Goal: Find specific page/section: Find specific page/section

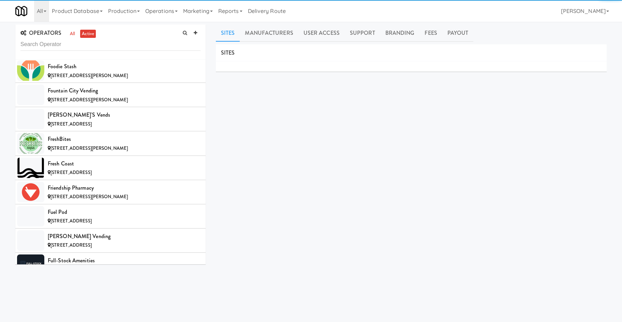
scroll to position [2457, 0]
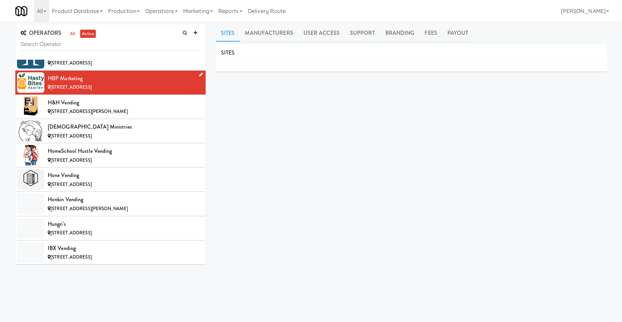
click at [147, 83] on div "[STREET_ADDRESS]" at bounding box center [124, 87] width 153 height 9
drag, startPoint x: 72, startPoint y: 68, endPoint x: 100, endPoint y: 53, distance: 31.7
click at [51, 73] on div "HBP Marketing" at bounding box center [124, 78] width 153 height 10
copy div "BP Marketing"
click at [104, 39] on input "text" at bounding box center [110, 44] width 180 height 13
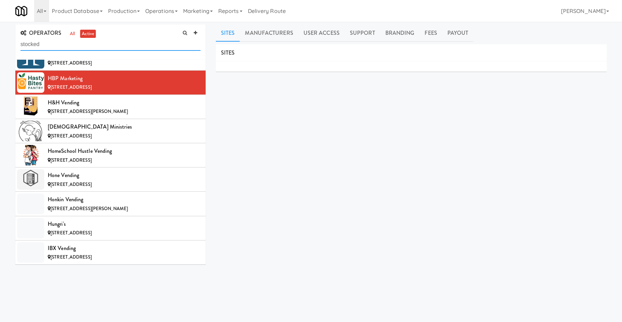
type input "stocked"
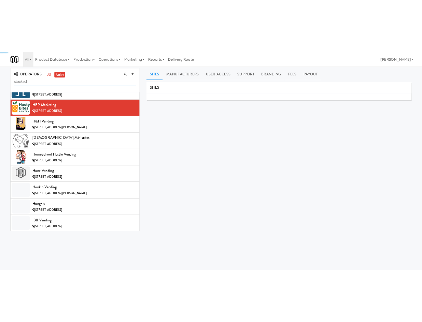
scroll to position [0, 0]
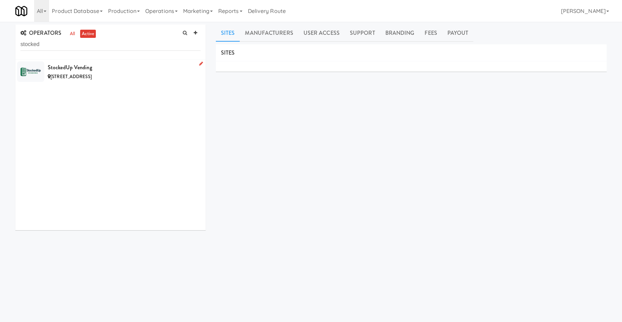
click at [131, 73] on div "[STREET_ADDRESS]" at bounding box center [124, 77] width 153 height 9
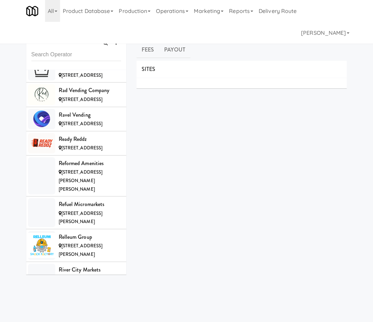
scroll to position [7605, 0]
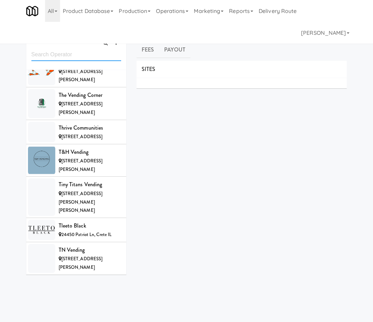
click at [44, 59] on input "text" at bounding box center [76, 54] width 90 height 13
click at [55, 53] on input "text" at bounding box center [76, 54] width 90 height 13
type input "vendico"
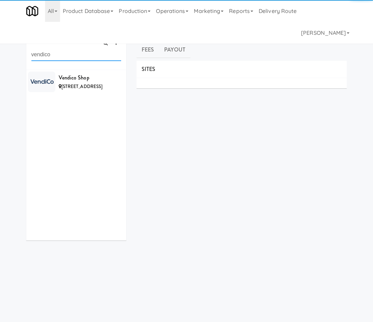
scroll to position [0, 0]
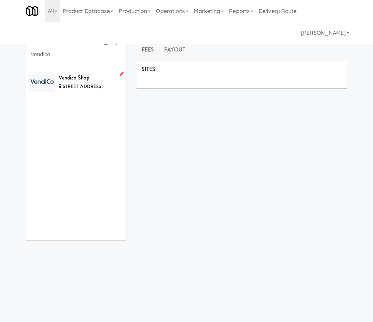
drag, startPoint x: 53, startPoint y: 86, endPoint x: 81, endPoint y: 70, distance: 32.2
click at [52, 87] on div at bounding box center [41, 82] width 27 height 20
